Goal: Information Seeking & Learning: Understand process/instructions

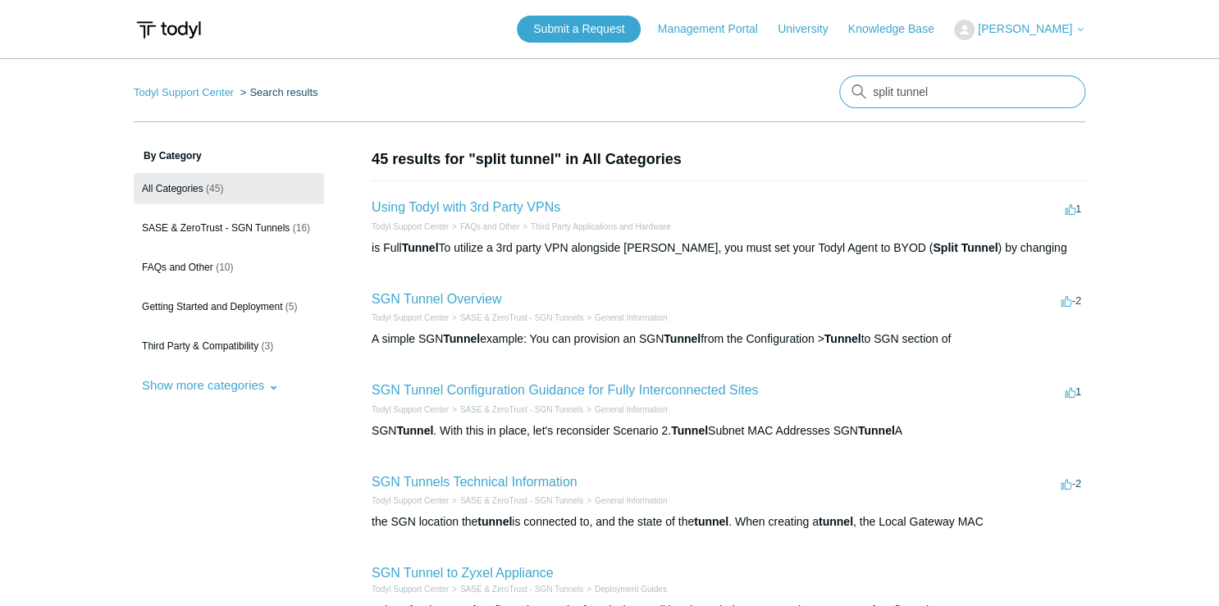
click at [935, 96] on input "split tunnel" at bounding box center [962, 91] width 246 height 33
type input "split tunnel"
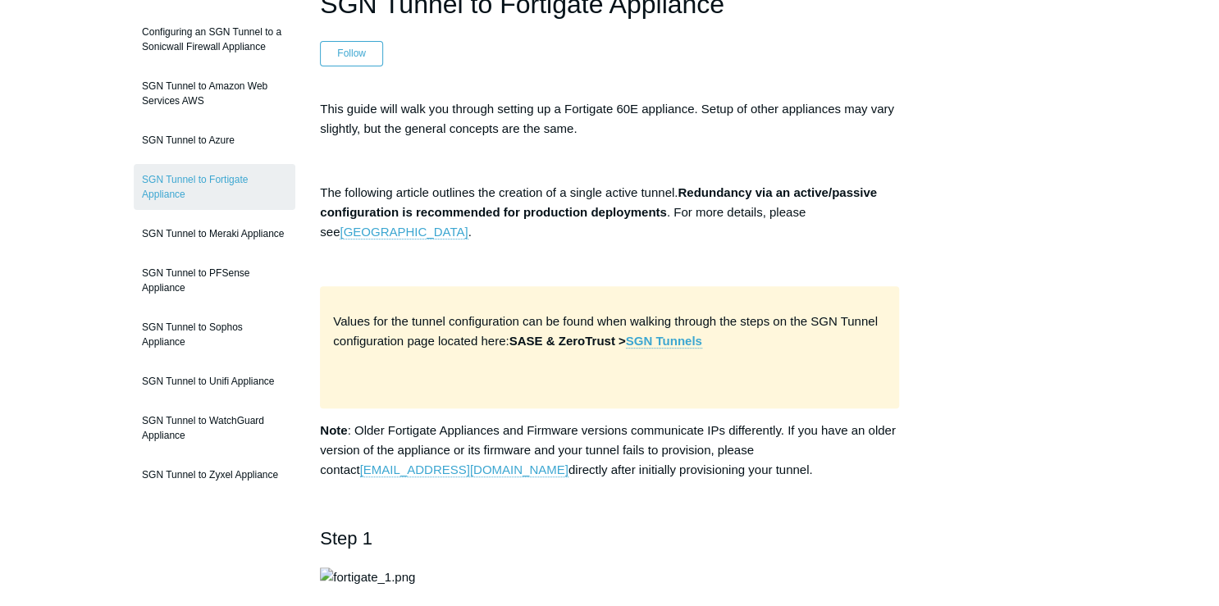
scroll to position [197, 0]
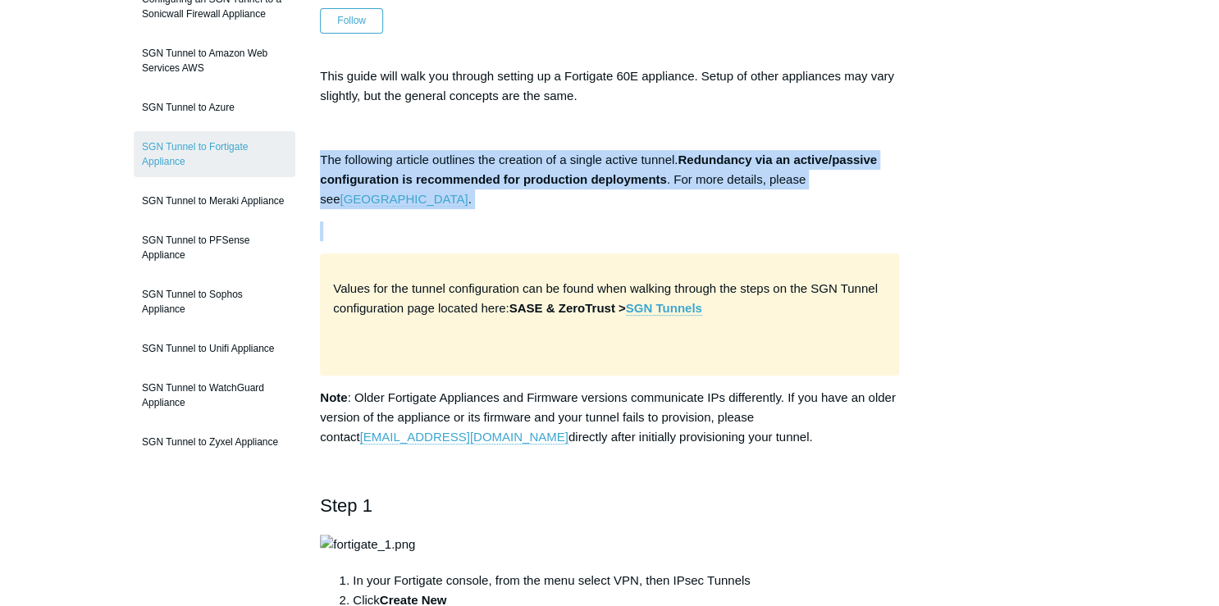
drag, startPoint x: 315, startPoint y: 154, endPoint x: 880, endPoint y: 236, distance: 570.4
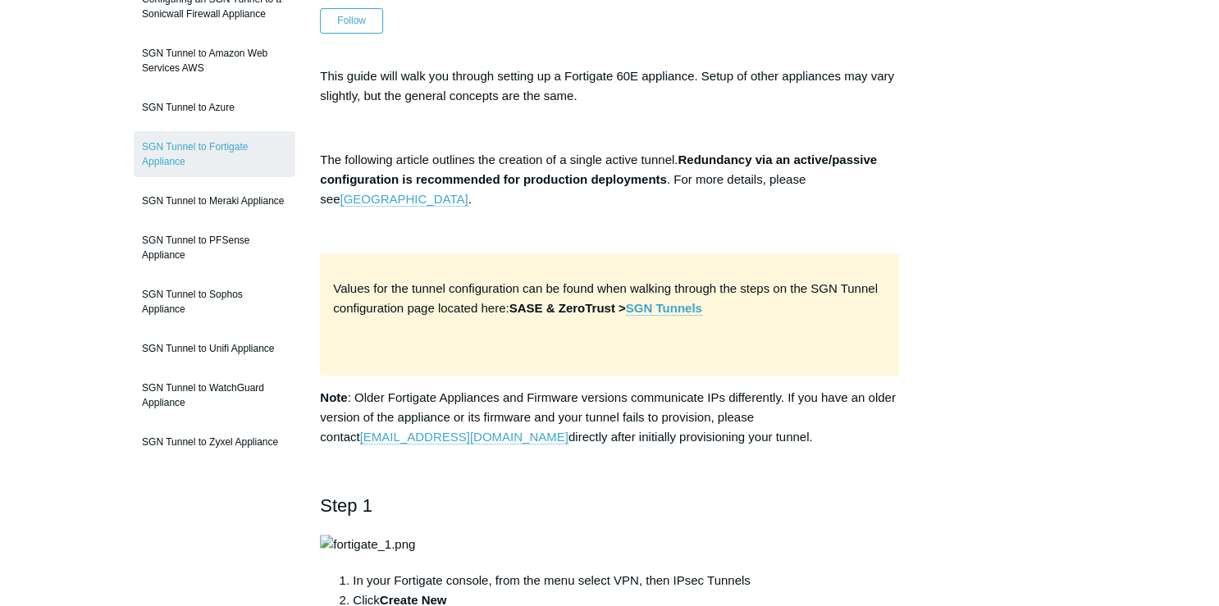
drag, startPoint x: 880, startPoint y: 236, endPoint x: 1046, endPoint y: 290, distance: 175.1
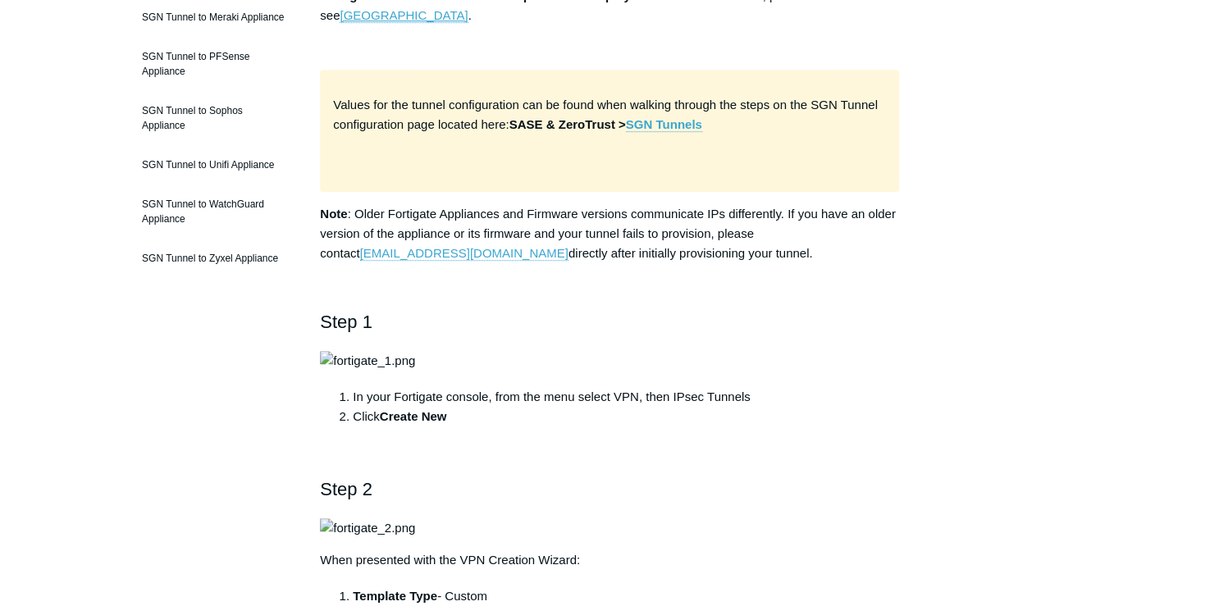
scroll to position [394, 0]
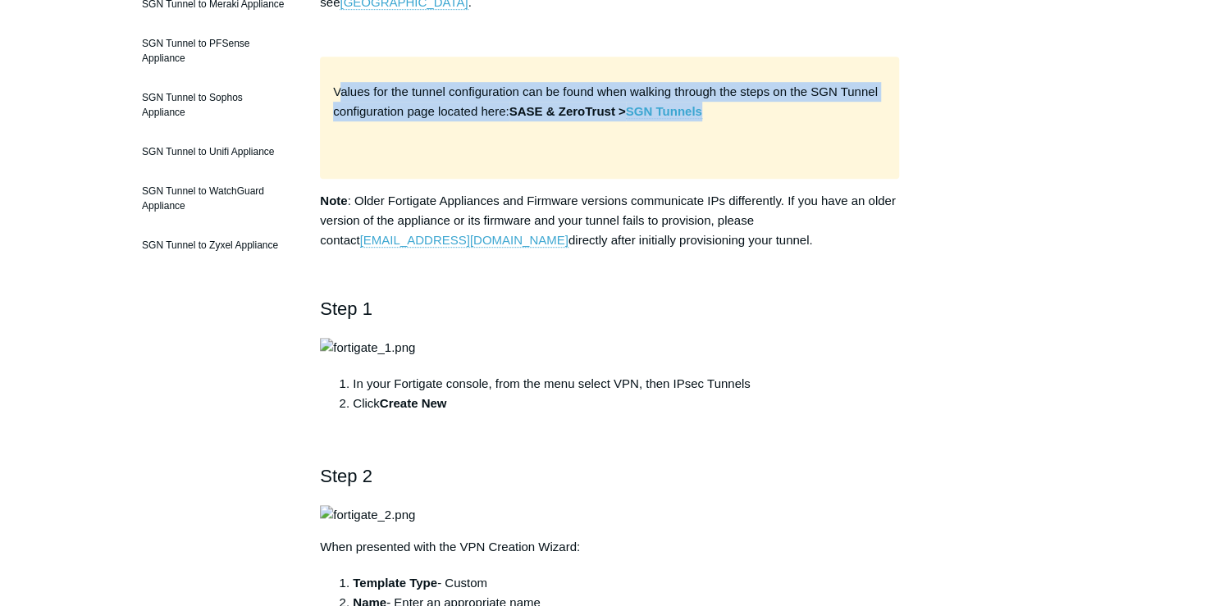
drag, startPoint x: 343, startPoint y: 80, endPoint x: 868, endPoint y: 120, distance: 526.6
click at [868, 120] on p "Values for the tunnel configuration can be found when walking through the steps…" at bounding box center [609, 101] width 553 height 39
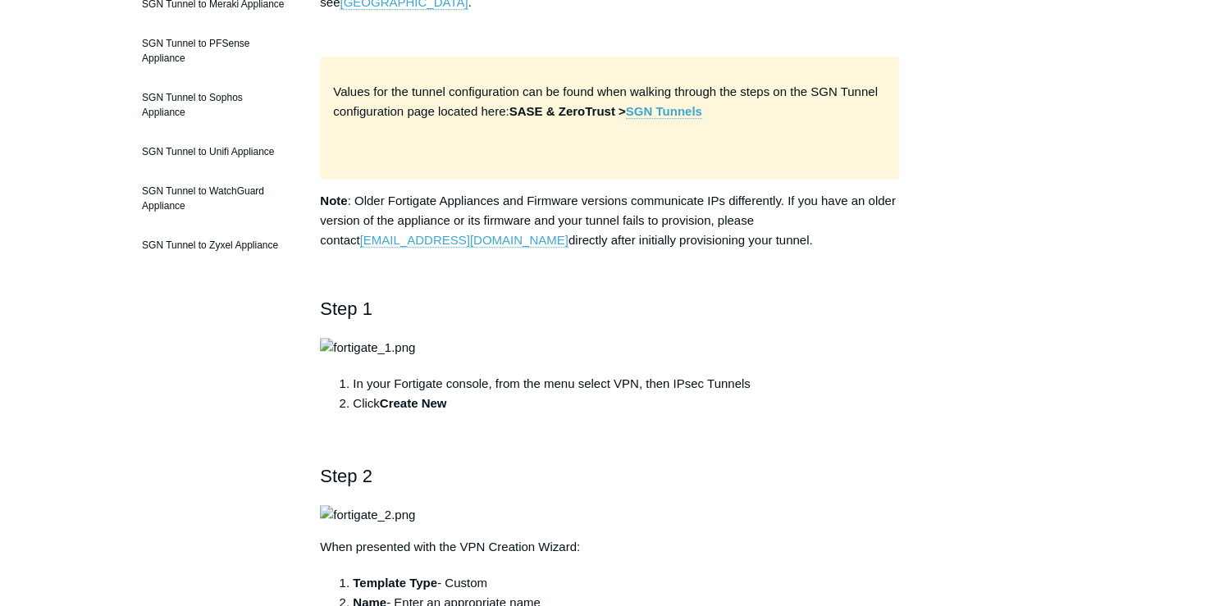
drag, startPoint x: 868, startPoint y: 120, endPoint x: 1057, endPoint y: 189, distance: 200.9
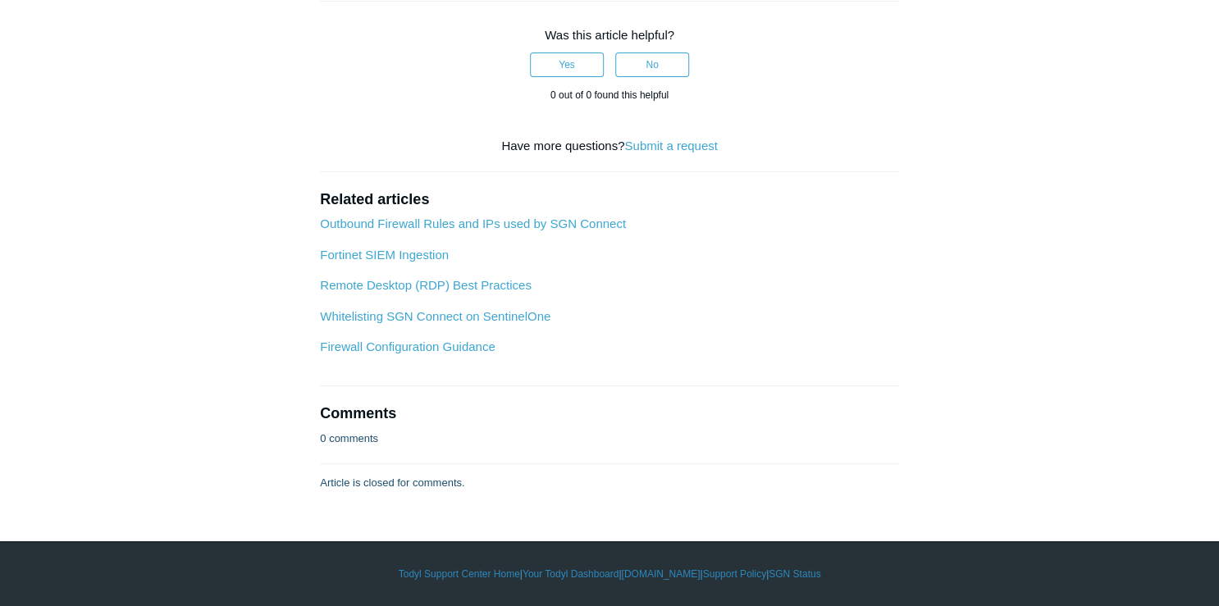
scroll to position [7483, 0]
click at [466, 354] on link "Firewall Configuration Guidance" at bounding box center [407, 347] width 175 height 14
